Goal: Task Accomplishment & Management: Use online tool/utility

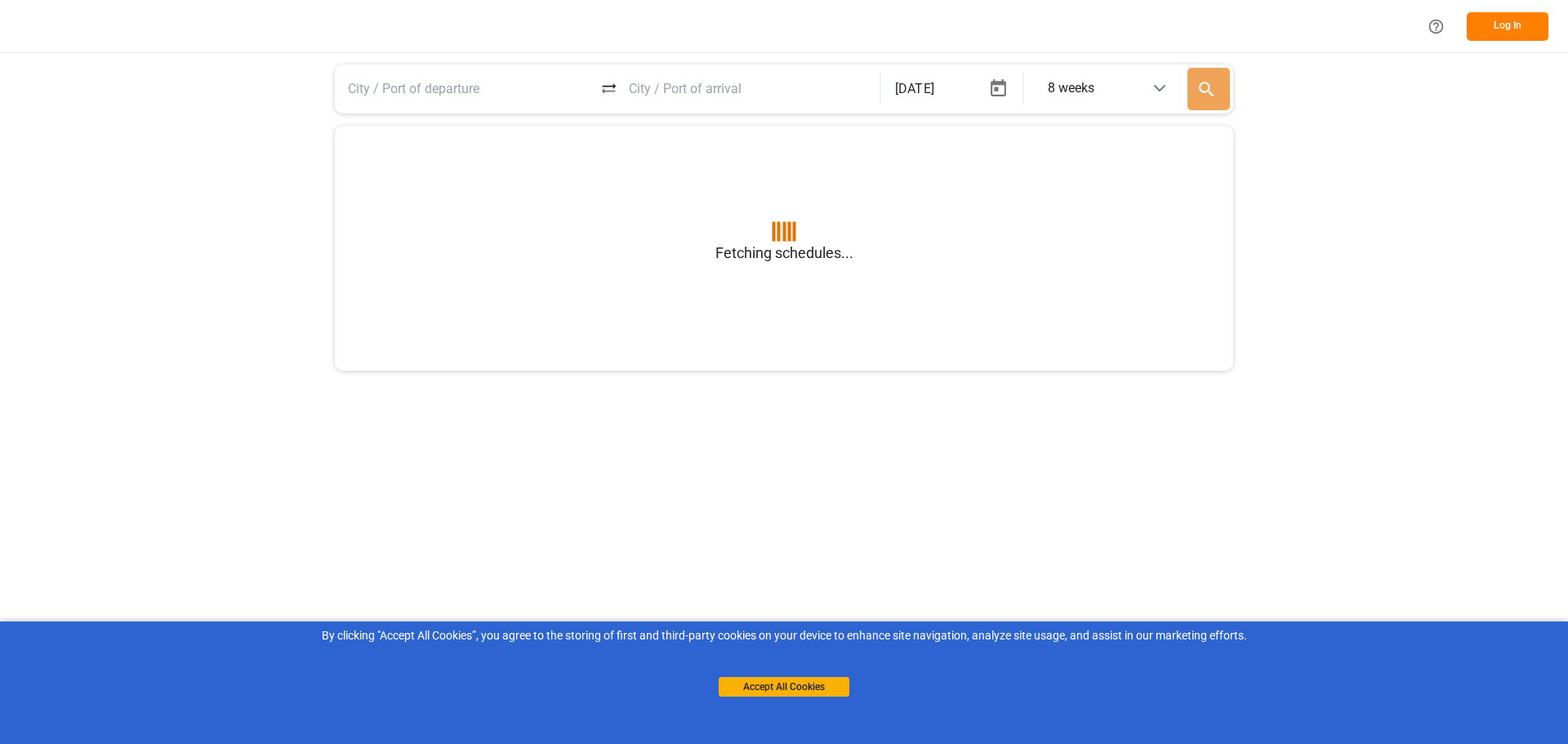
type input "BEANR"
type input "USGXX"
click at [1512, 39] on button "Log In" at bounding box center [1507, 26] width 81 height 29
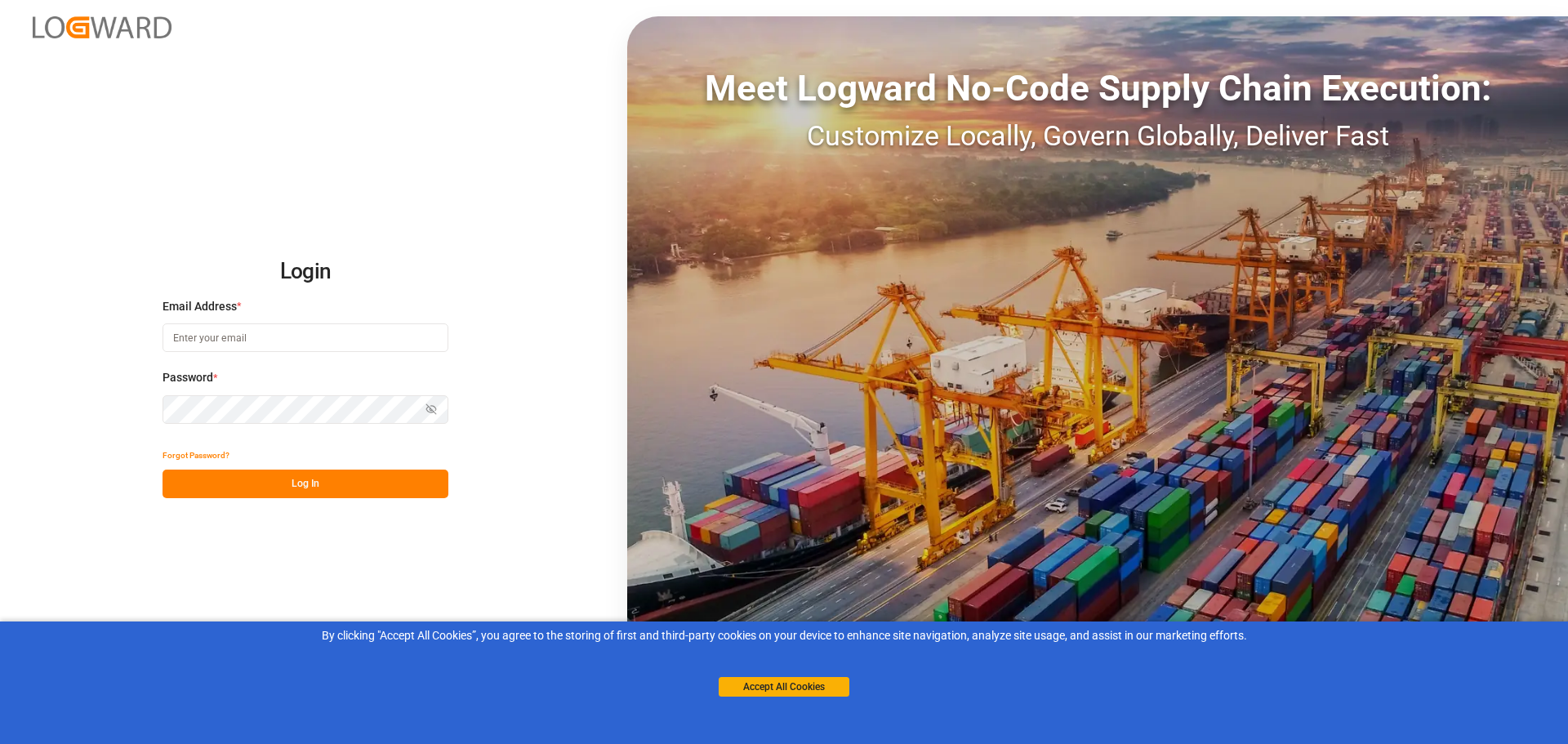
click at [270, 335] on input at bounding box center [306, 337] width 286 height 29
type input "[PERSON_NAME][EMAIL_ADDRESS][DOMAIN_NAME]"
click at [298, 490] on button "Log In" at bounding box center [306, 483] width 286 height 29
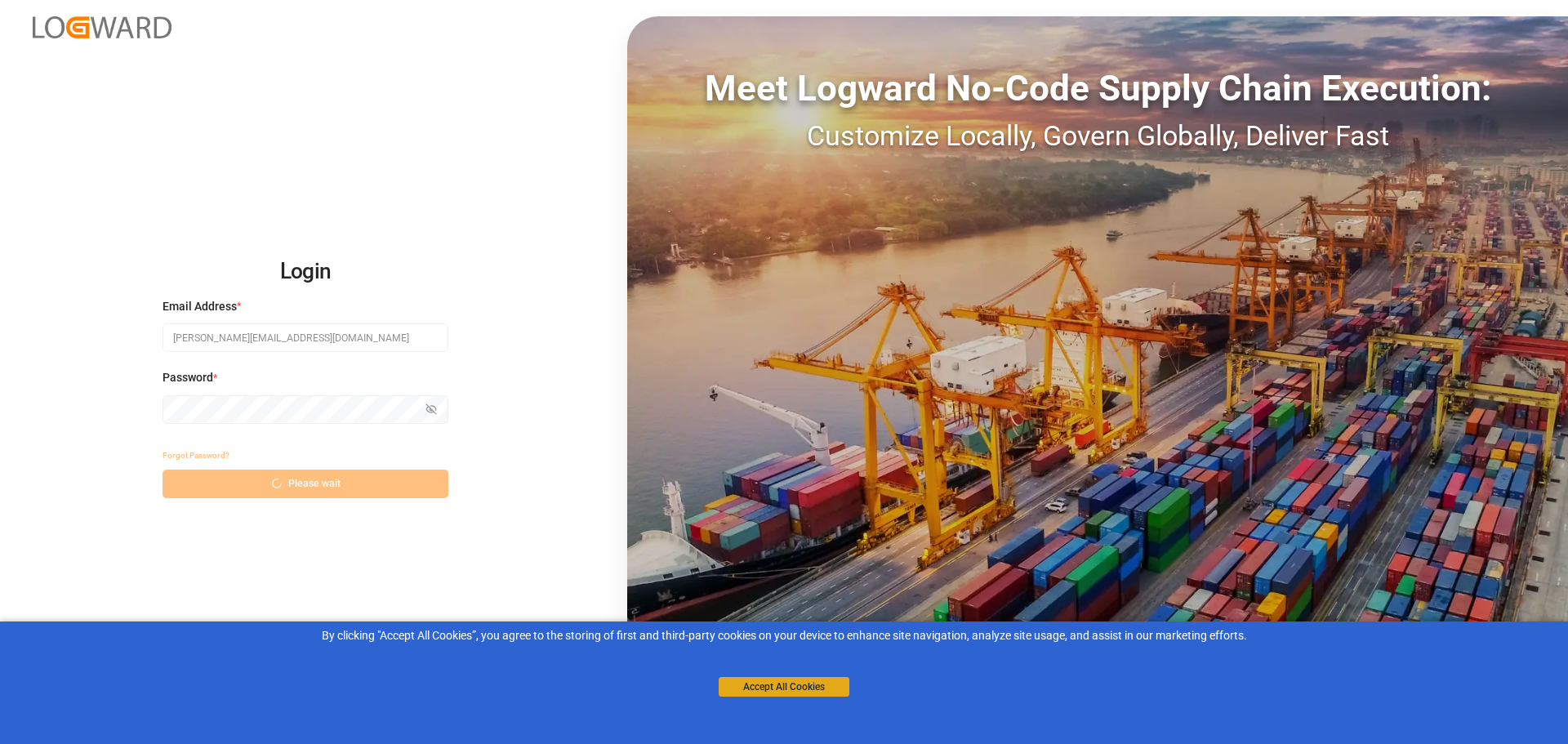
click at [784, 684] on button "Accept All Cookies" at bounding box center [784, 686] width 131 height 20
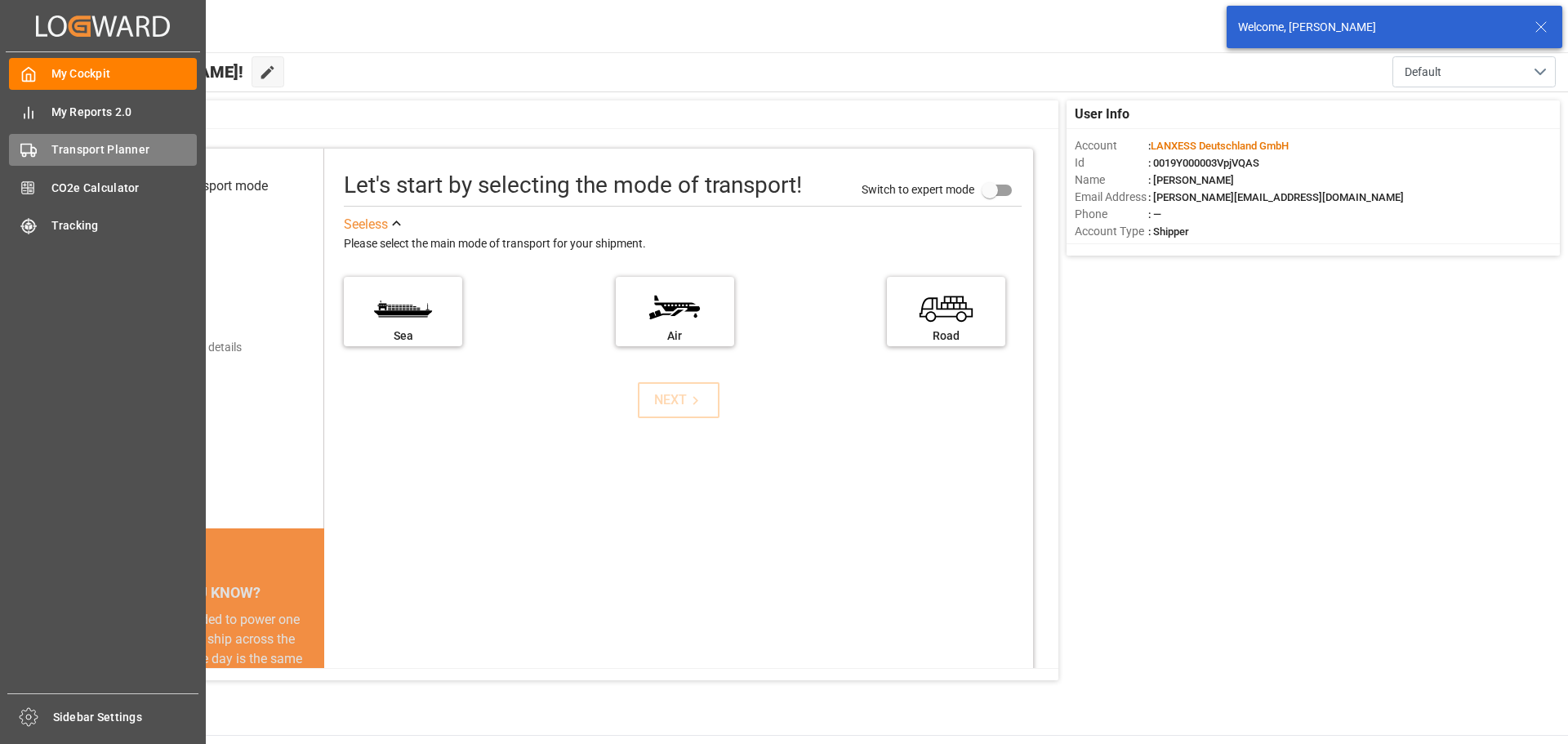
click at [90, 143] on span "Transport Planner" at bounding box center [125, 150] width 146 height 17
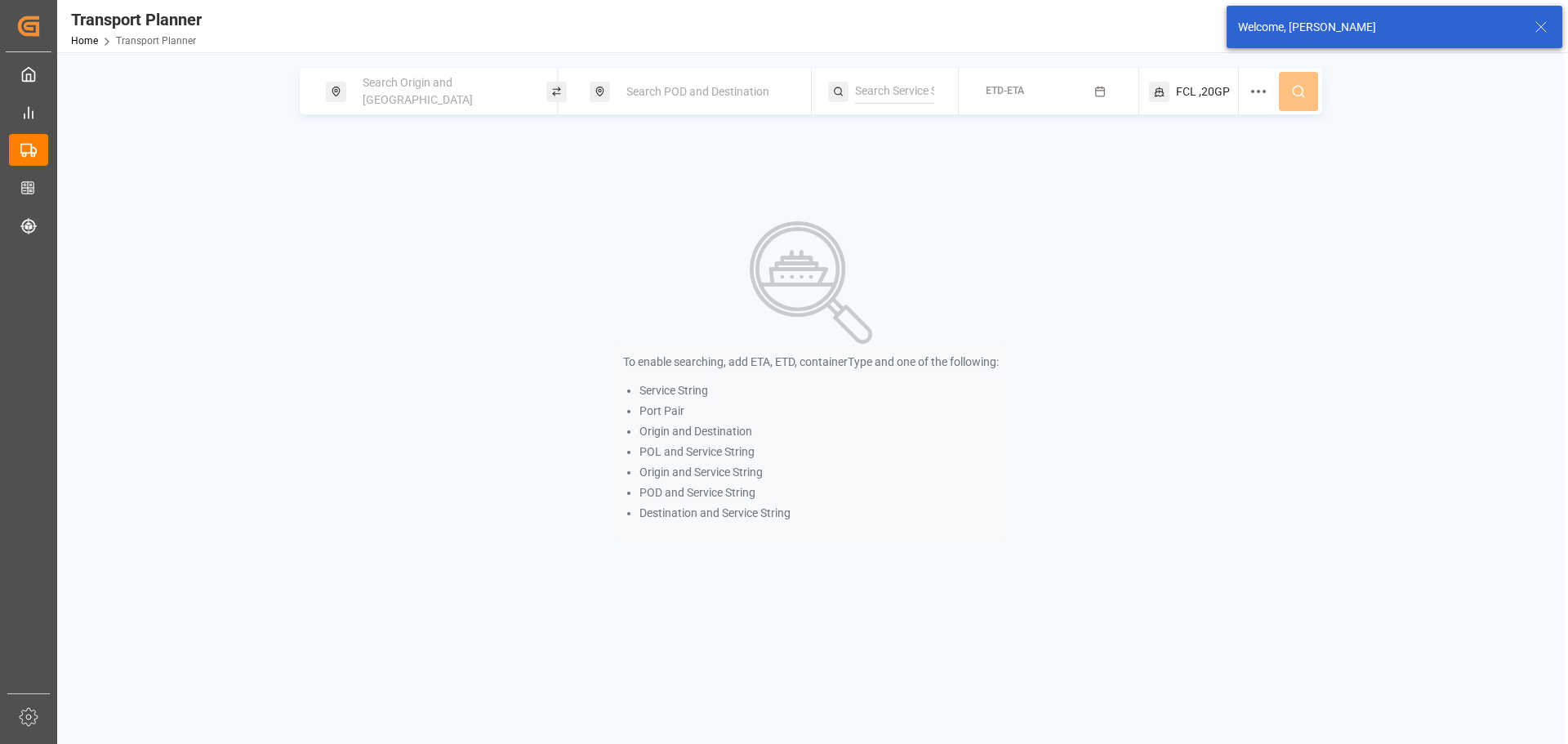
click at [487, 103] on div "Search Origin and [GEOGRAPHIC_DATA]" at bounding box center [441, 91] width 177 height 48
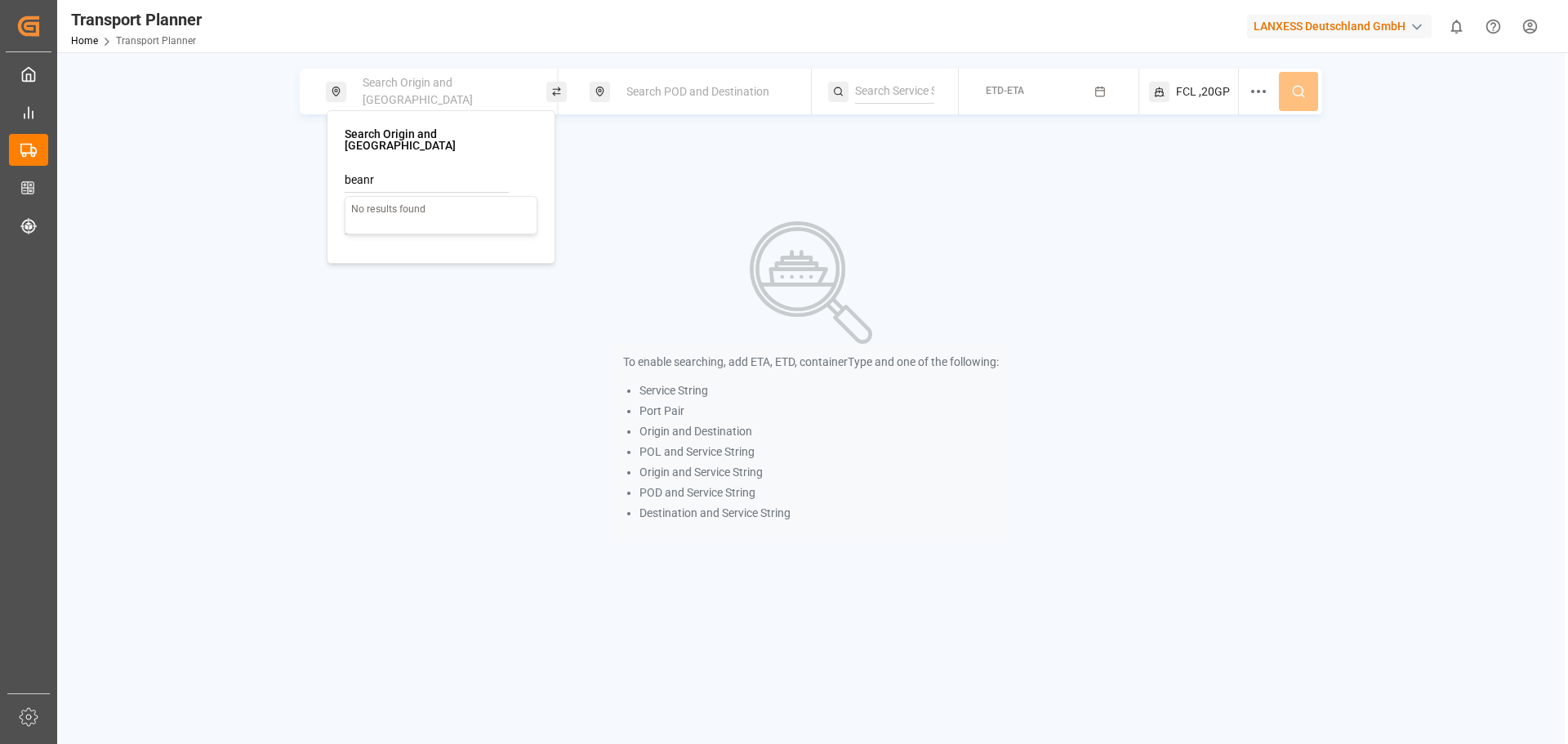
drag, startPoint x: 402, startPoint y: 174, endPoint x: 308, endPoint y: 172, distance: 94.0
click at [308, 172] on body "Created by potrace 1.15, written by [PERSON_NAME] [DATE]-[DATE] Created by potr…" at bounding box center [784, 372] width 1568 height 744
type input "b"
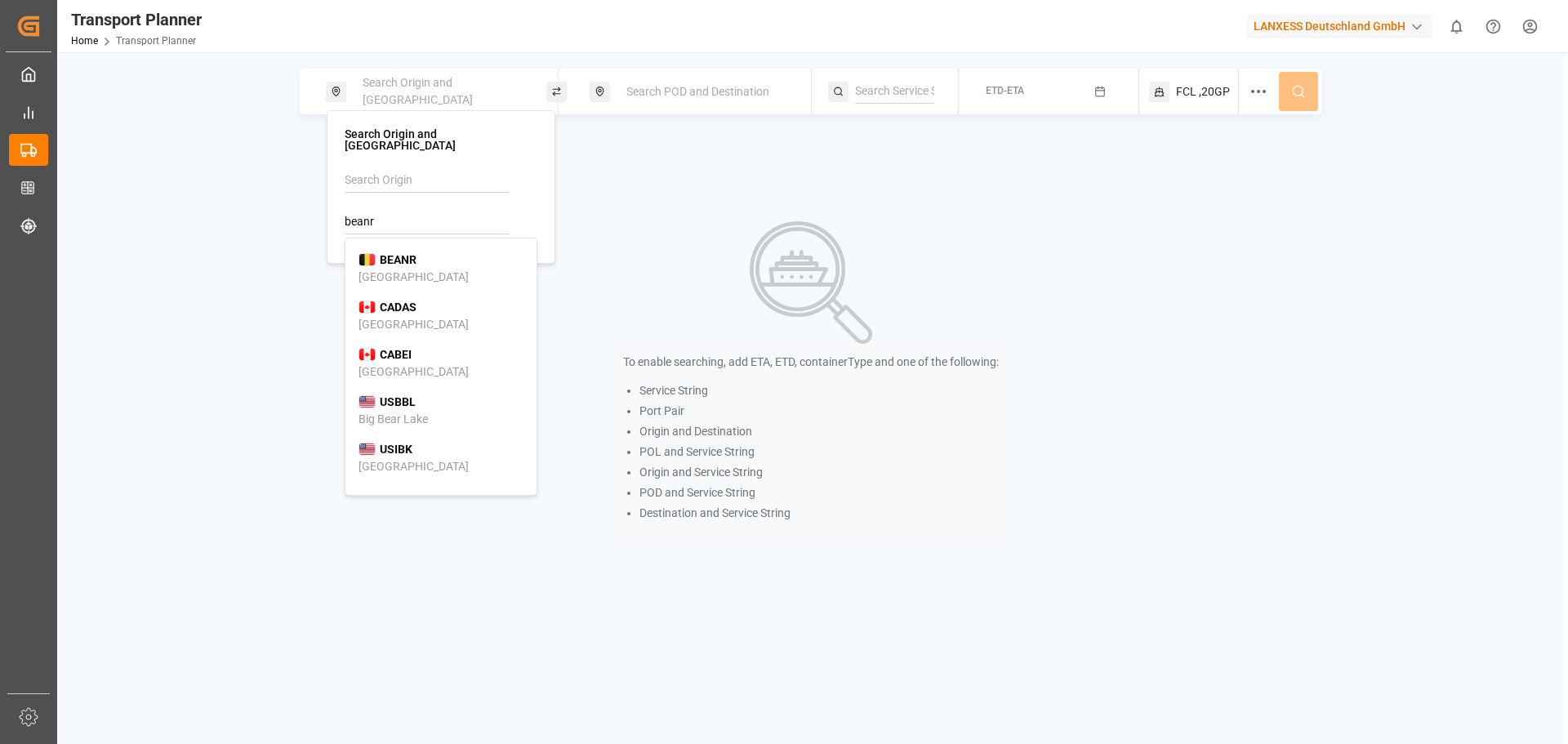
click at [402, 253] on b "BEANR" at bounding box center [398, 260] width 37 height 13
type input "BEANR"
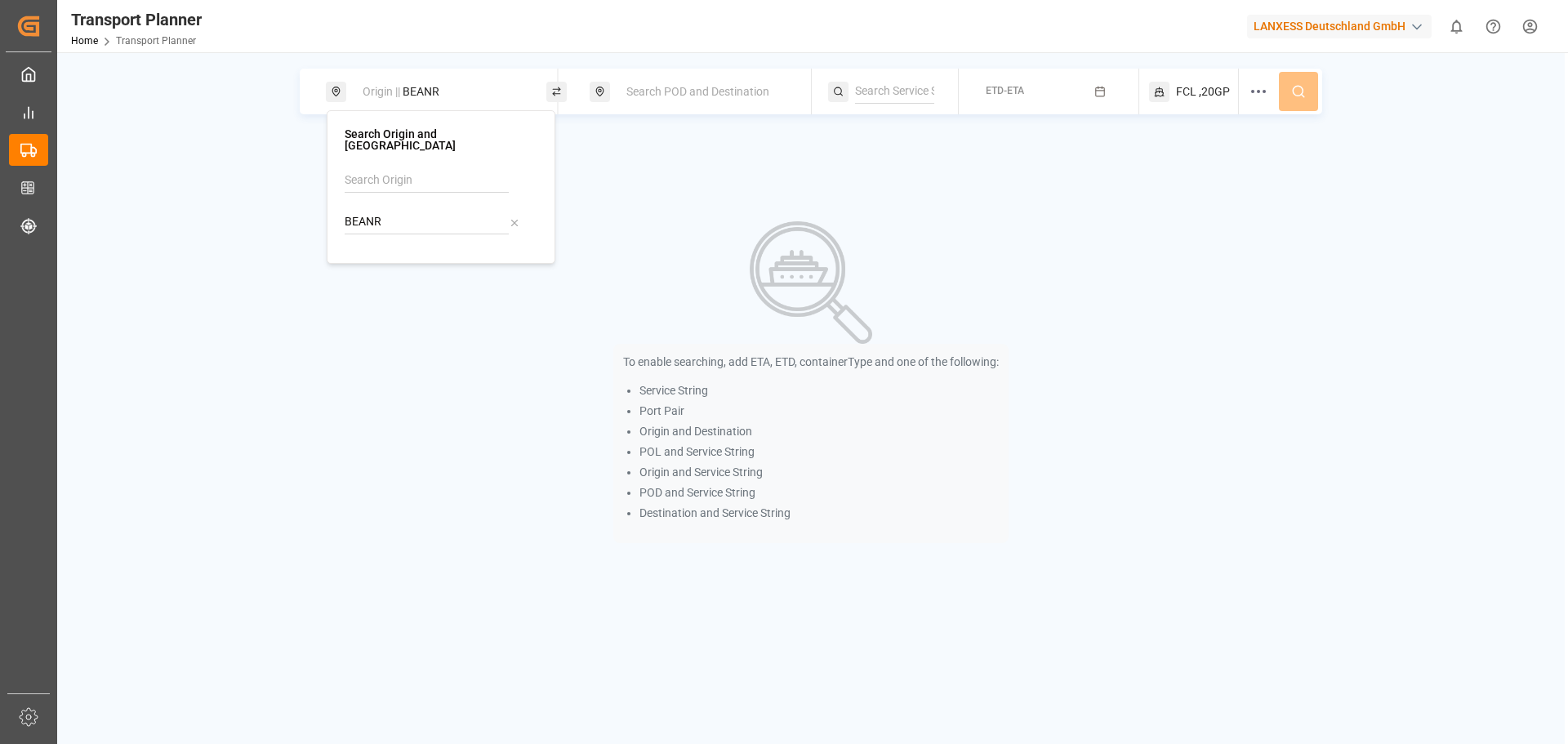
click at [673, 119] on div "Origin || BEANR Search POD and Destination ETD-ETA FCL ,20GP To enable searchin…" at bounding box center [812, 318] width 1508 height 500
click at [692, 98] on span "Search POD and Destination" at bounding box center [698, 91] width 143 height 13
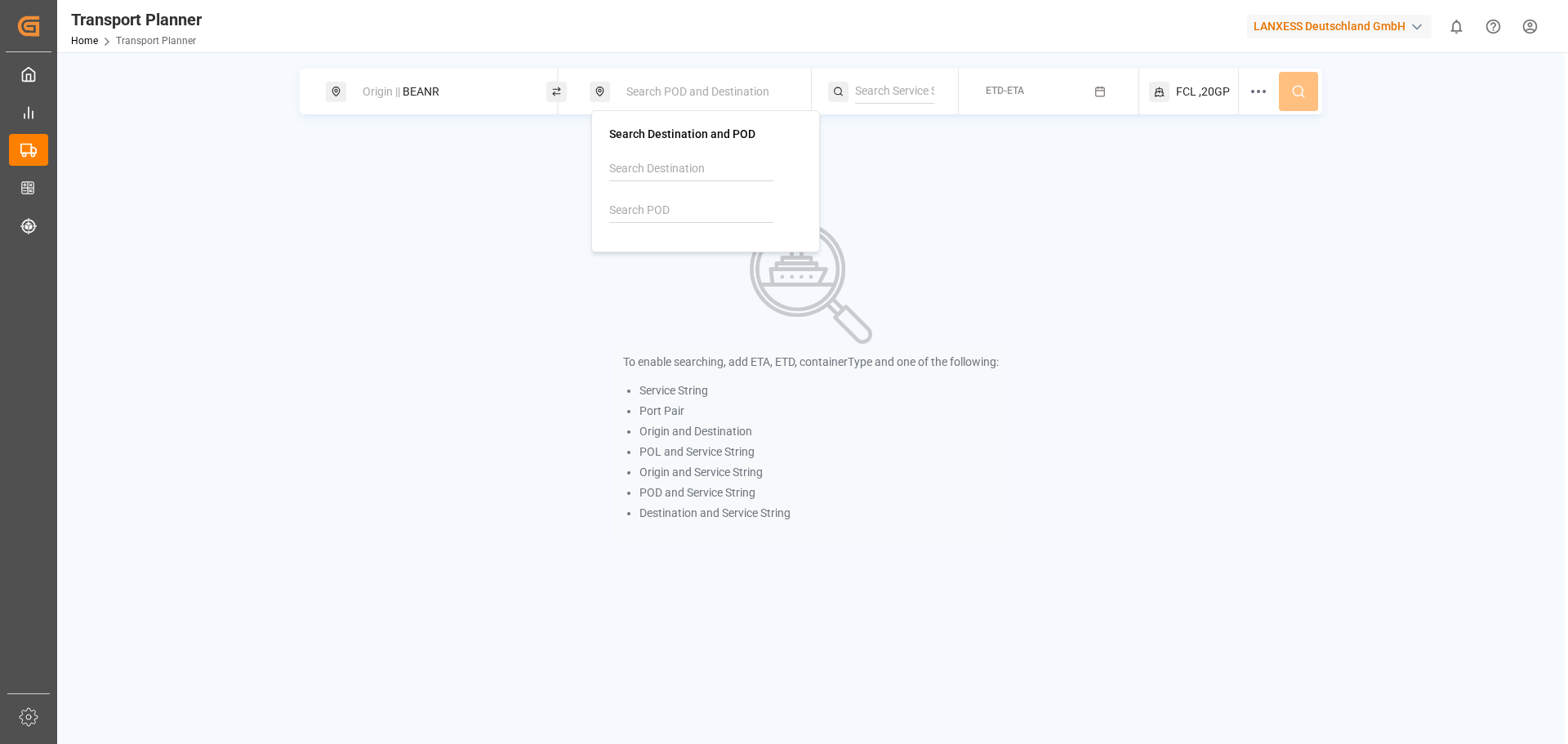
click at [691, 206] on input at bounding box center [691, 210] width 164 height 25
type input "BRIOA"
click at [676, 271] on div "BRIOA Itapoá" at bounding box center [705, 257] width 165 height 35
click at [1038, 89] on button "ETD-ETA" at bounding box center [1048, 91] width 160 height 32
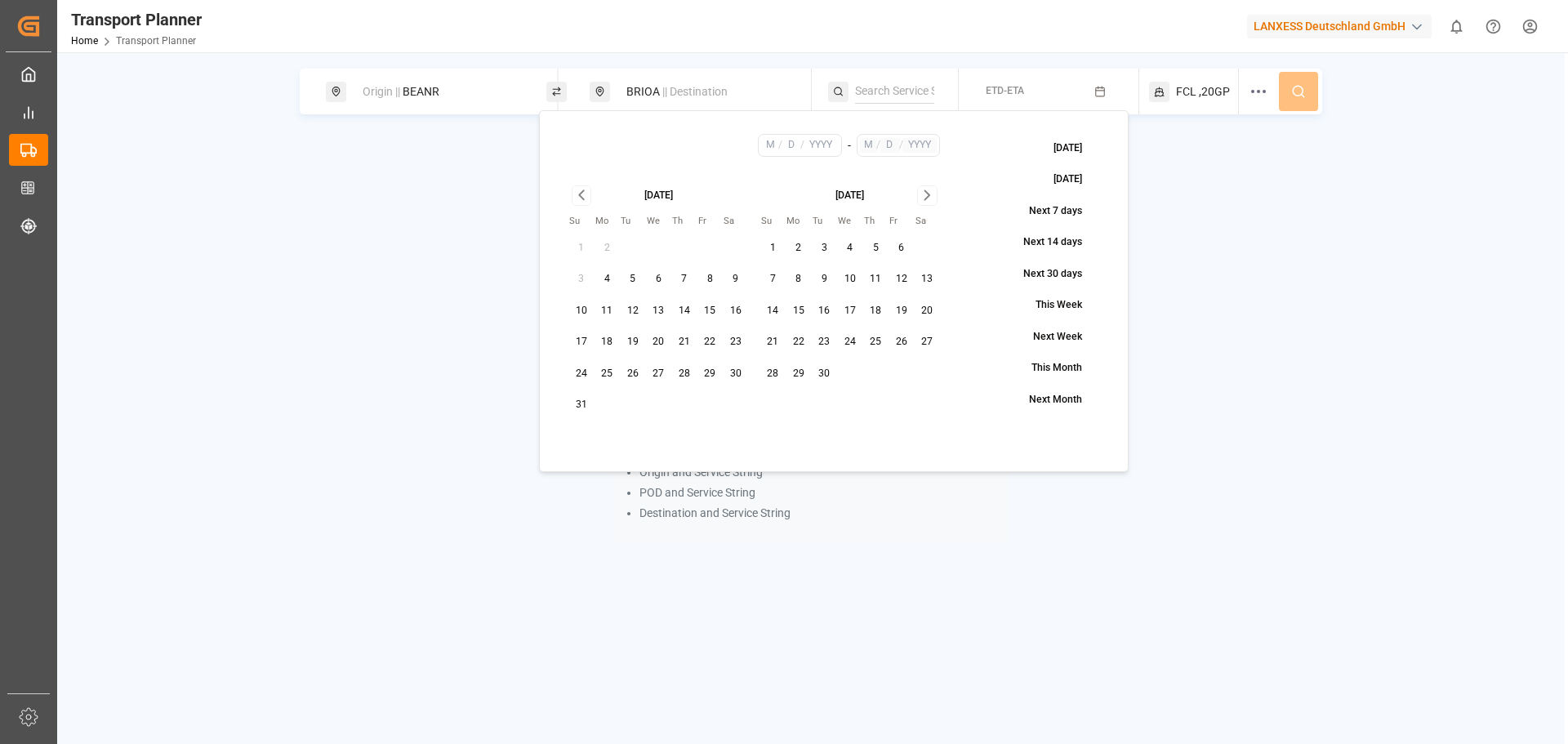
click at [609, 307] on button "11" at bounding box center [608, 312] width 26 height 26
type input "8"
type input "11"
type input "2025"
click at [922, 190] on icon "Go to next month" at bounding box center [927, 195] width 19 height 20
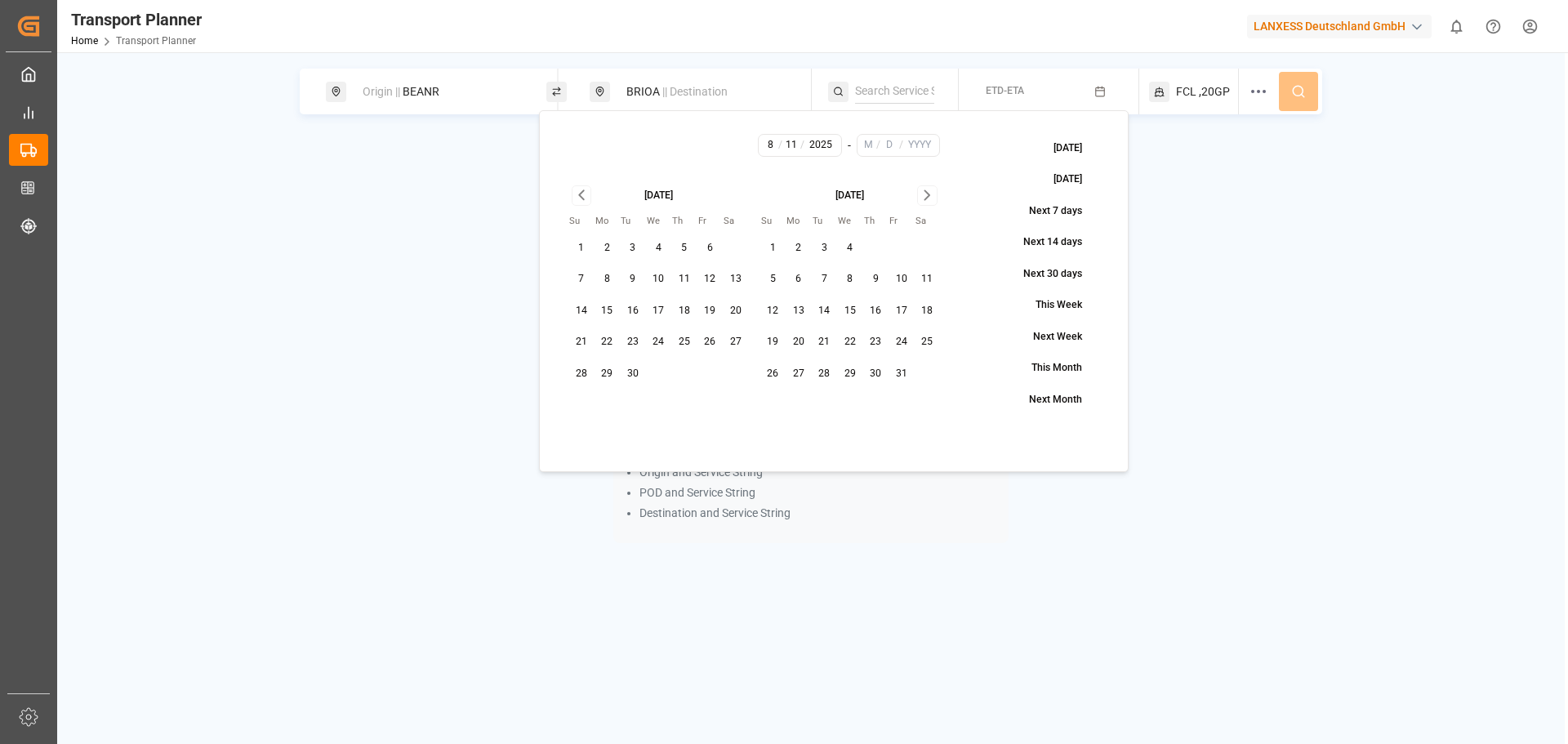
click at [922, 190] on icon "Go to next month" at bounding box center [927, 195] width 19 height 20
drag, startPoint x: 770, startPoint y: 408, endPoint x: 802, endPoint y: 401, distance: 32.8
click at [770, 408] on button "30" at bounding box center [774, 405] width 26 height 26
type input "11"
type input "30"
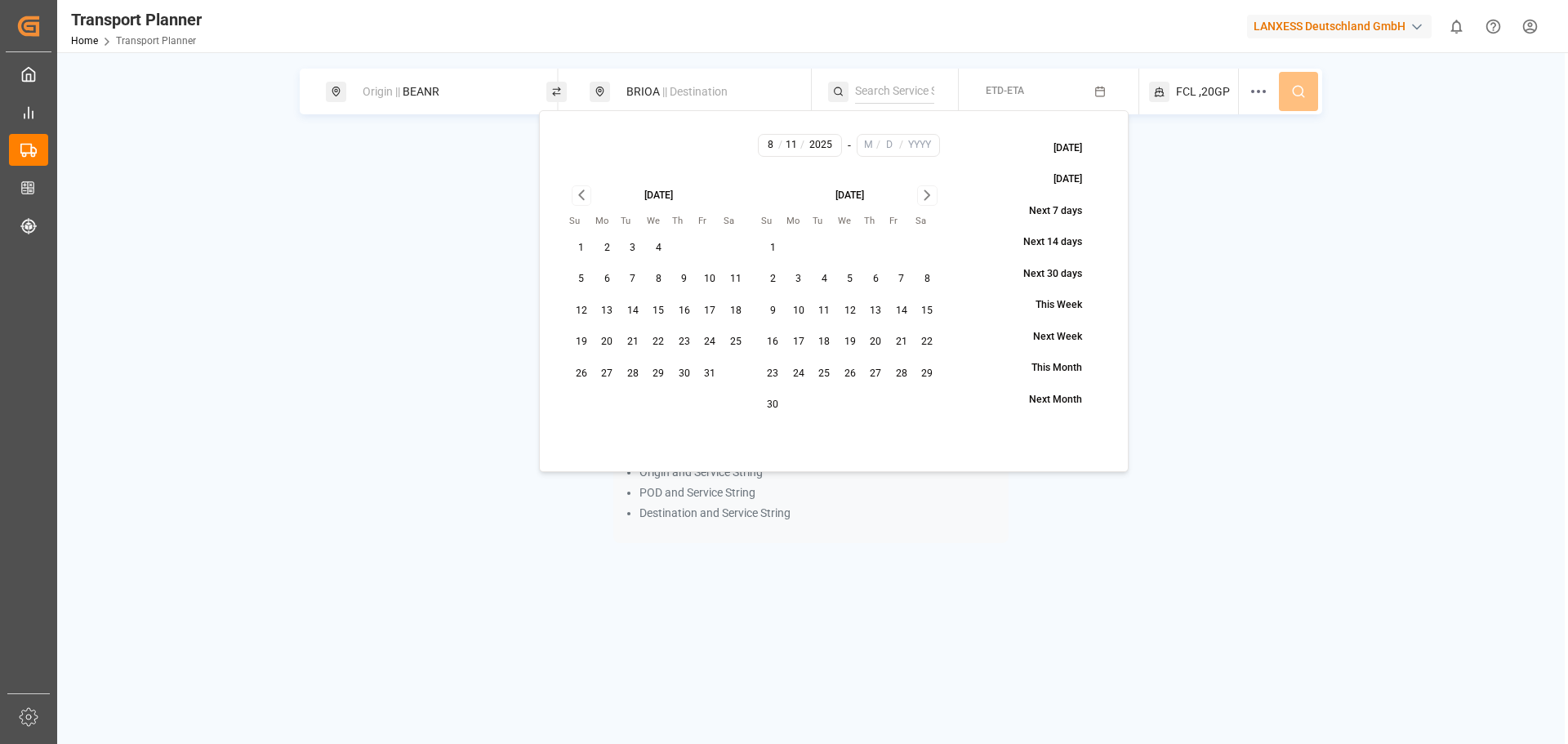
type input "2025"
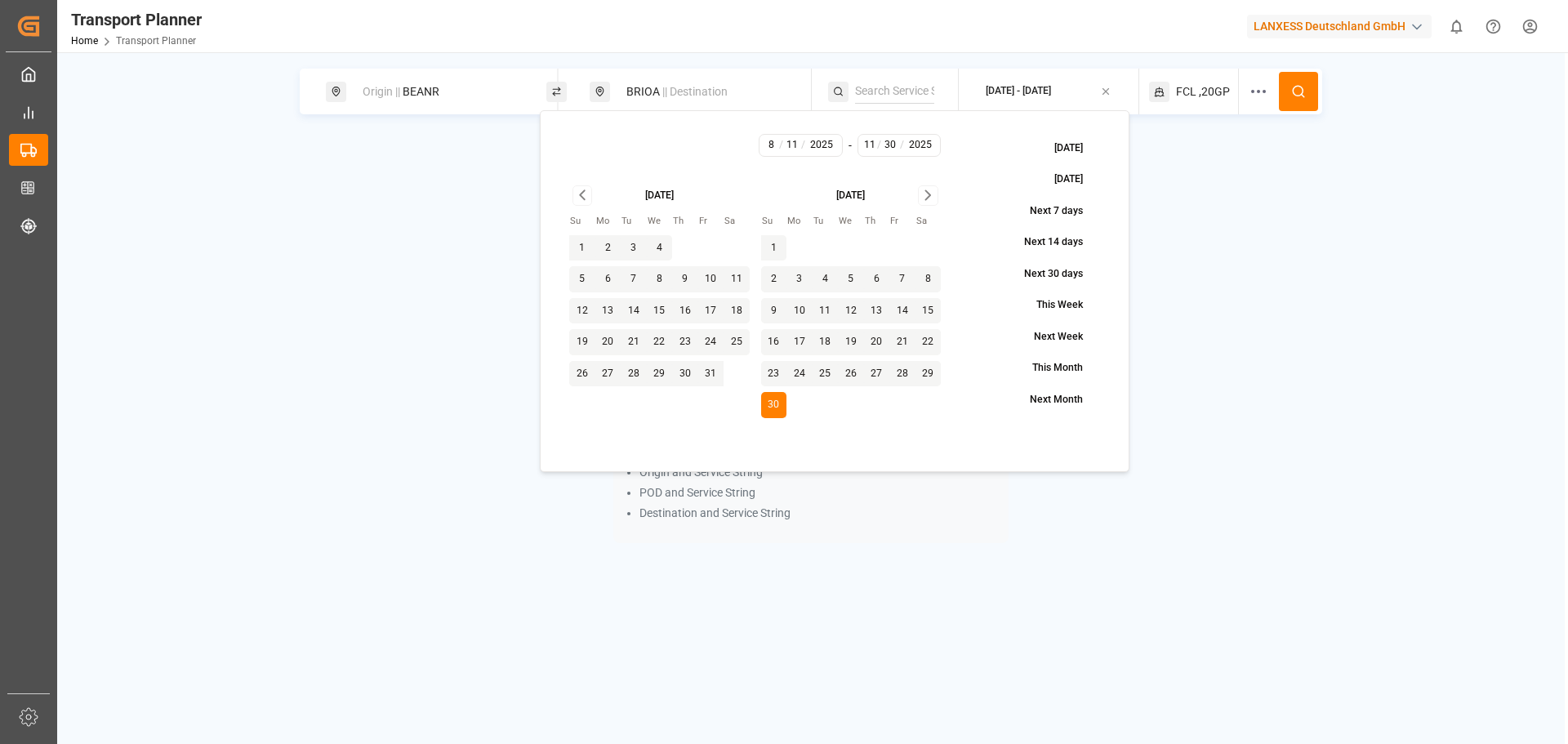
click at [1190, 175] on div "Origin || BEANR BRIOA || Destination [DATE] - [DATE] FCL ,20GP To enable search…" at bounding box center [812, 318] width 1508 height 500
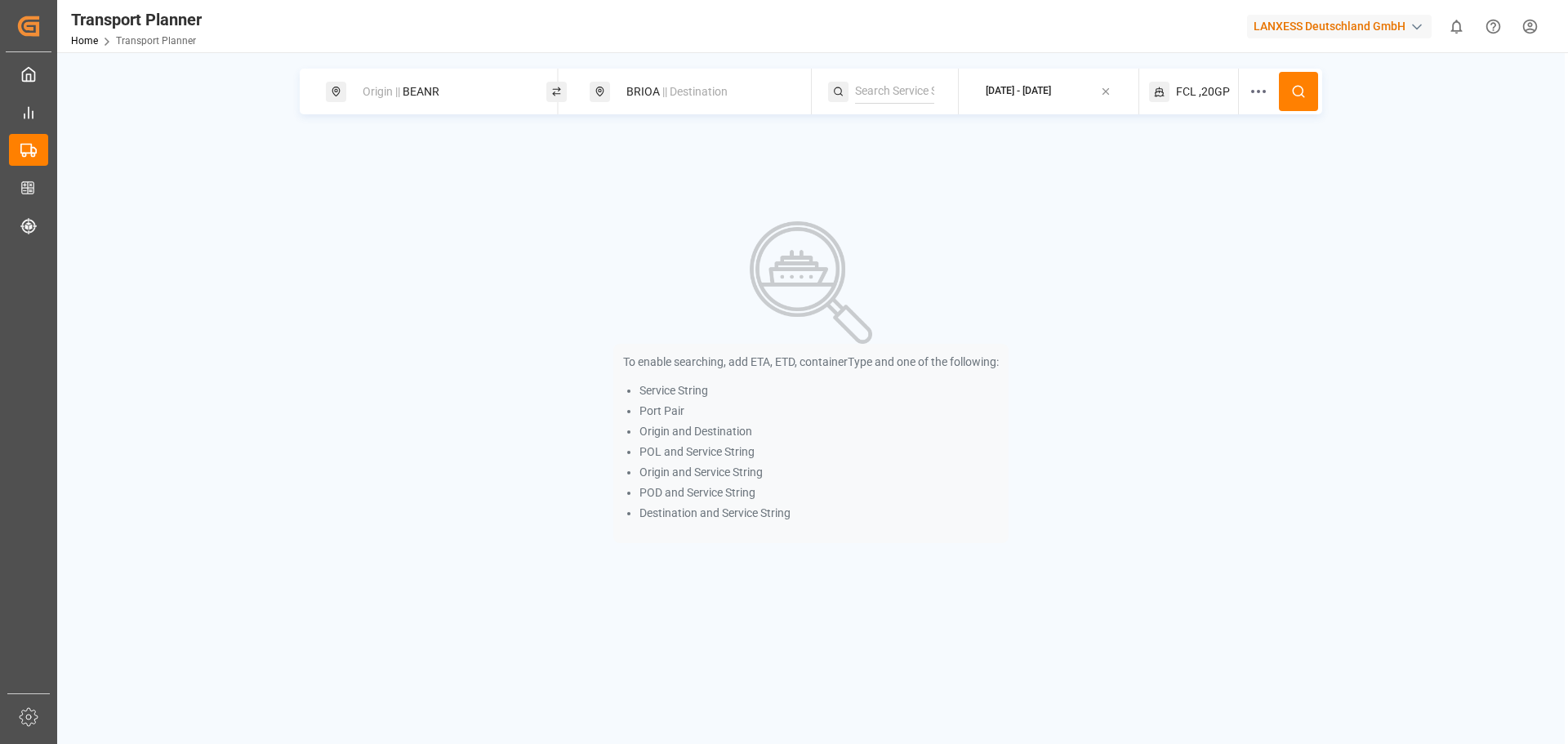
click at [1297, 95] on icon at bounding box center [1298, 91] width 15 height 15
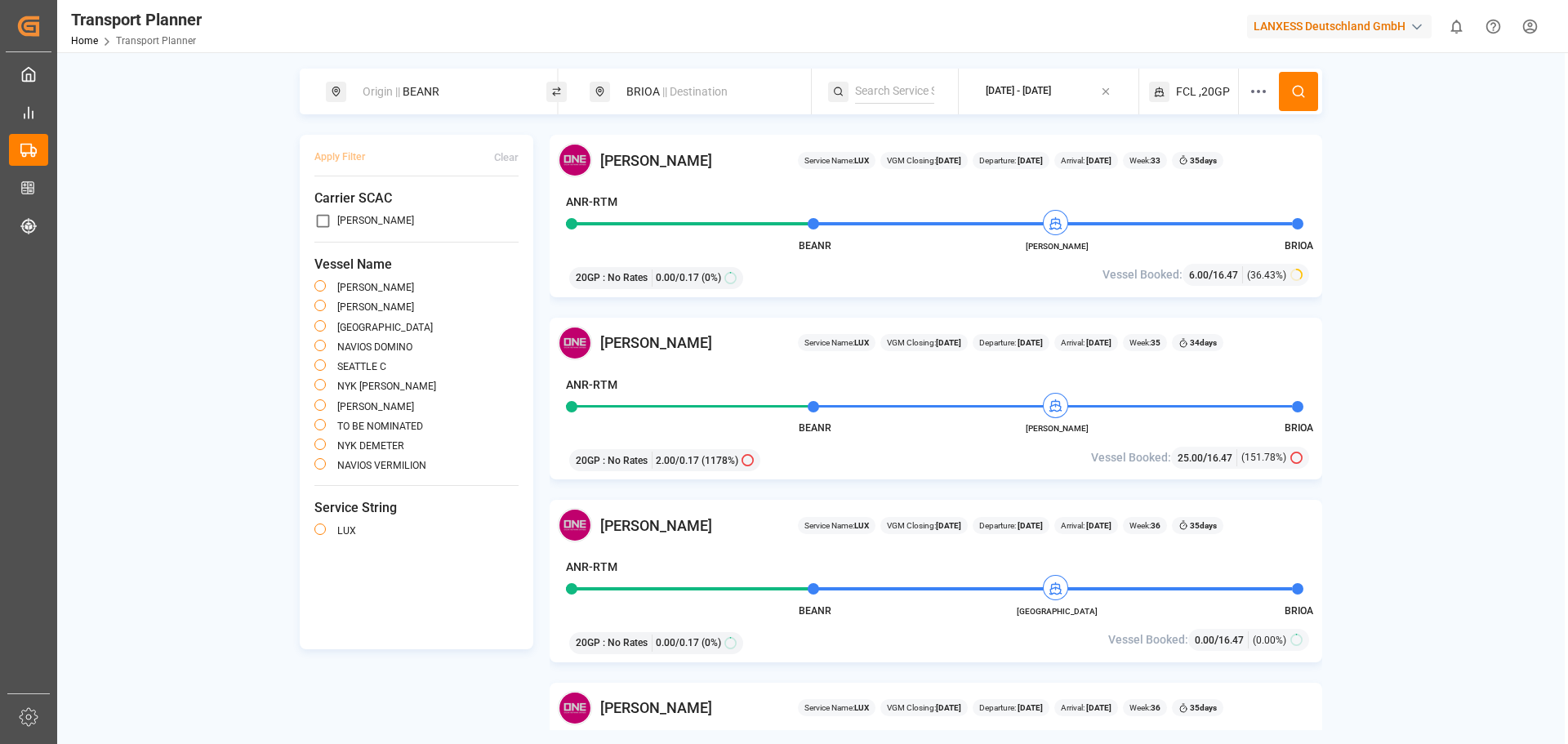
scroll to position [81, 0]
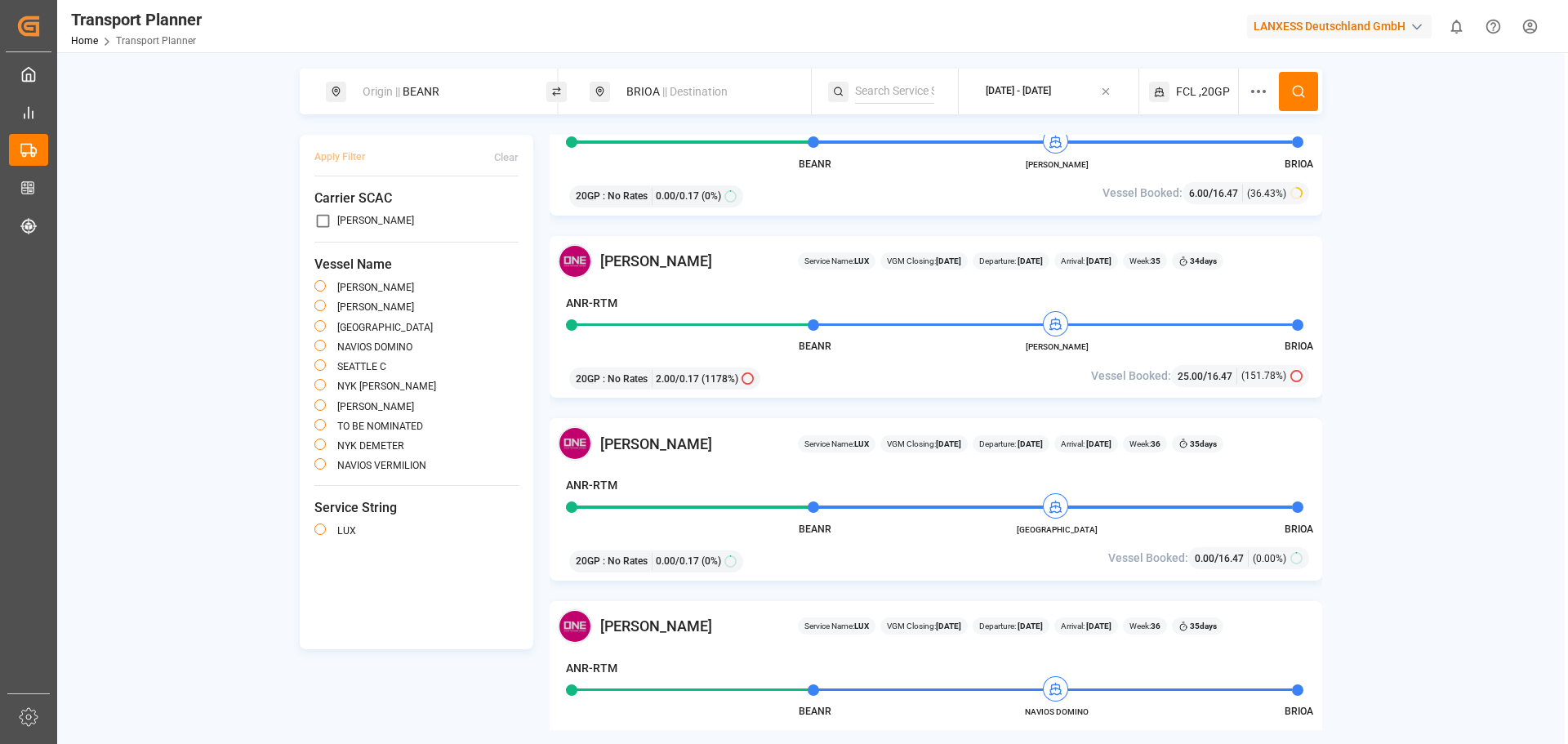
click at [470, 682] on div "Apply Filter Clear Carrier SCAC [PERSON_NAME] Vessel Name [PERSON_NAME] [PERSON…" at bounding box center [812, 432] width 1023 height 595
